Goal: Task Accomplishment & Management: Manage account settings

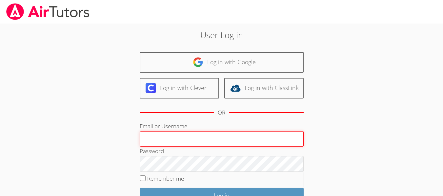
type input "[EMAIL_ADDRESS][DOMAIN_NAME]"
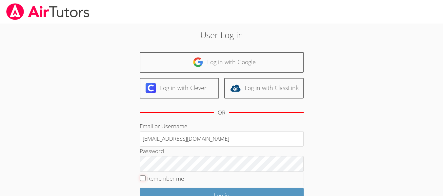
click at [143, 181] on input "Remember me" at bounding box center [143, 179] width 6 height 6
checkbox input "true"
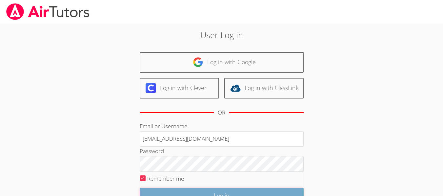
click at [162, 189] on input "Log in" at bounding box center [222, 195] width 164 height 15
